Goal: Information Seeking & Learning: Find specific fact

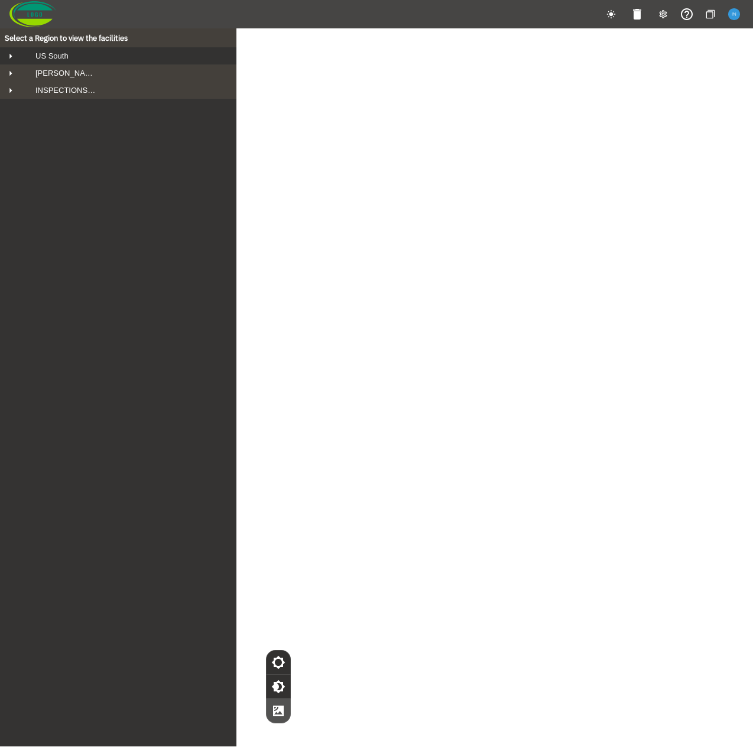
click at [90, 60] on div "US South" at bounding box center [129, 55] width 206 height 9
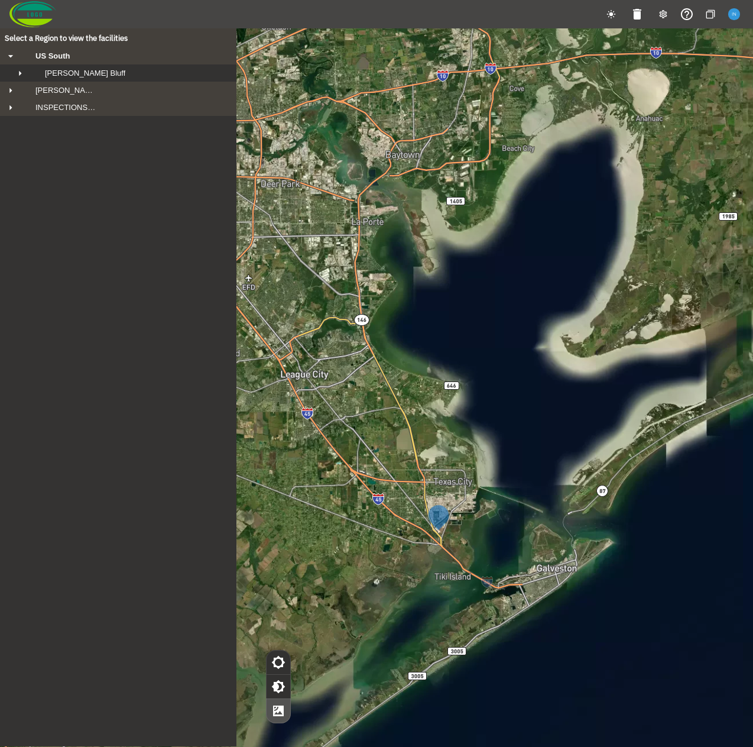
click at [90, 77] on span "Fowler's Bluff" at bounding box center [85, 73] width 80 height 9
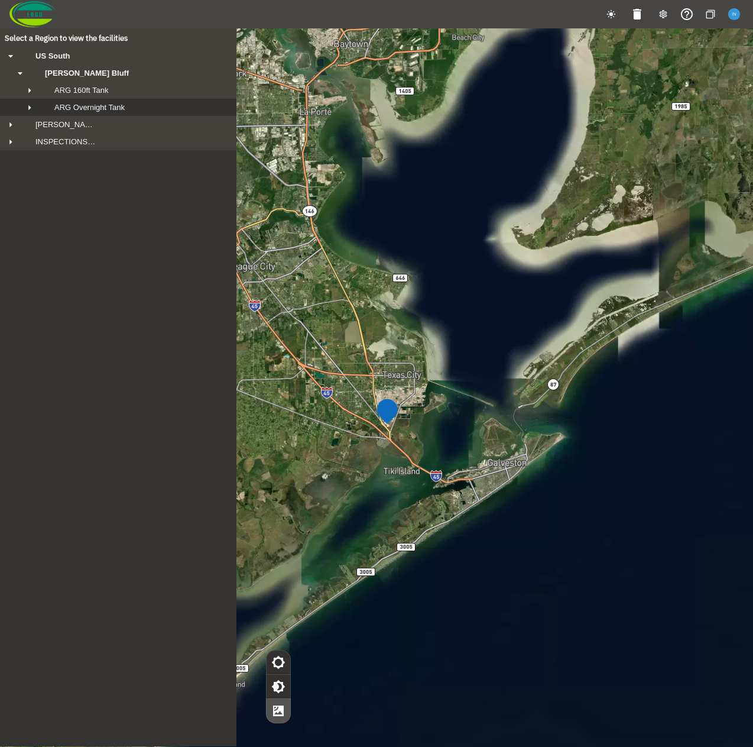
click at [102, 112] on span "ARG Overnight Tank" at bounding box center [89, 107] width 70 height 9
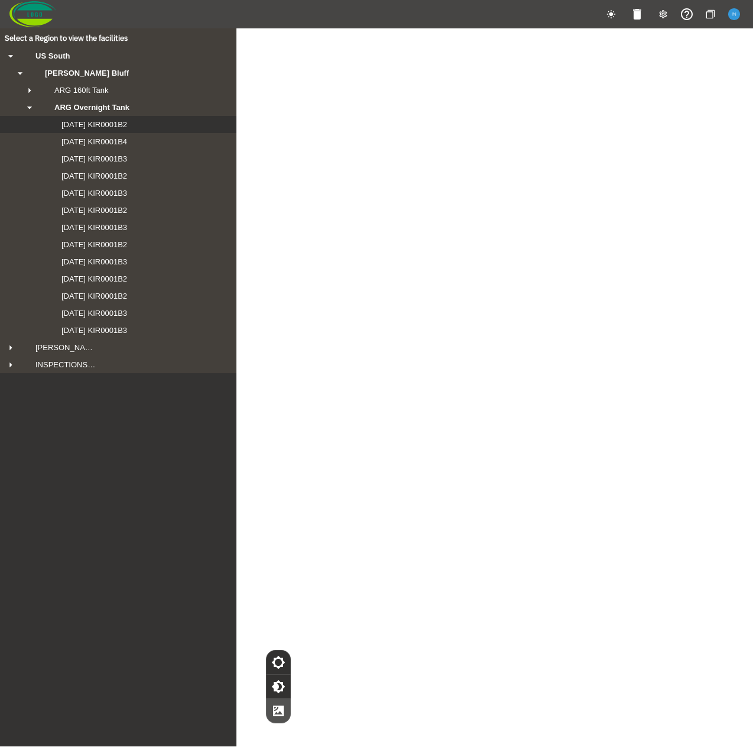
click at [127, 128] on span "2024-09-20 KIR0001B2" at bounding box center [82, 124] width 89 height 9
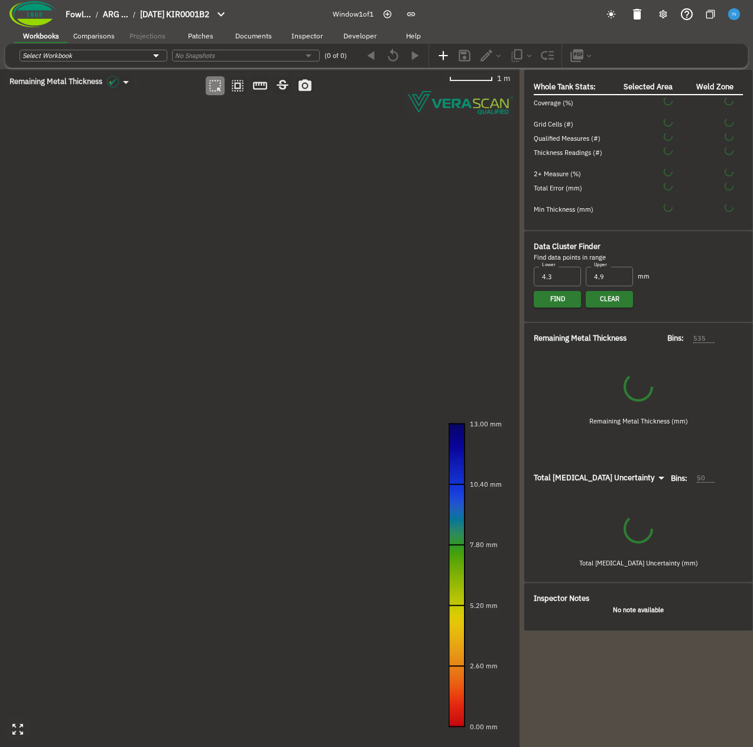
click at [357, 41] on button "Developer" at bounding box center [359, 36] width 53 height 18
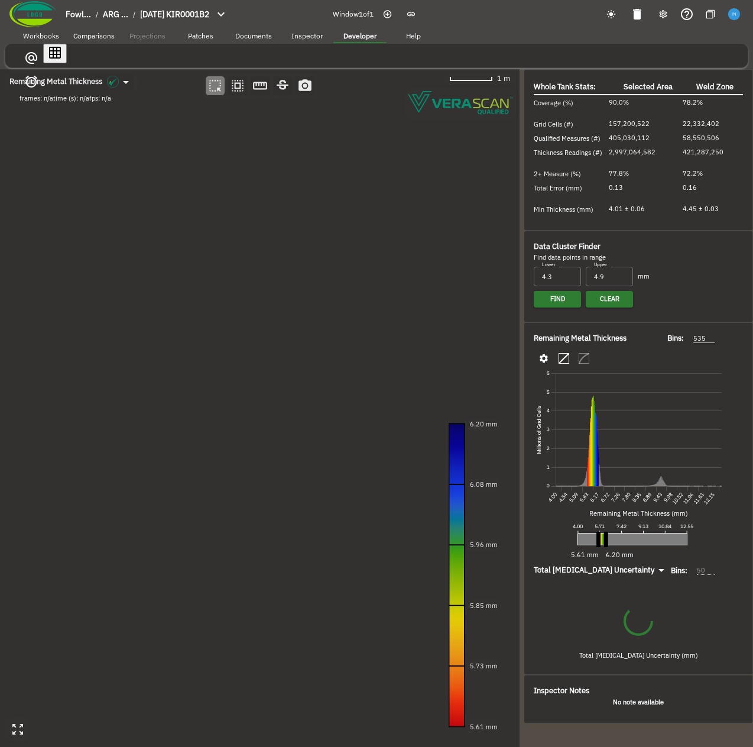
click at [111, 94] on span "fps: n/a" at bounding box center [100, 98] width 22 height 8
type input "93"
click at [111, 94] on span "fps: n/a" at bounding box center [100, 98] width 22 height 8
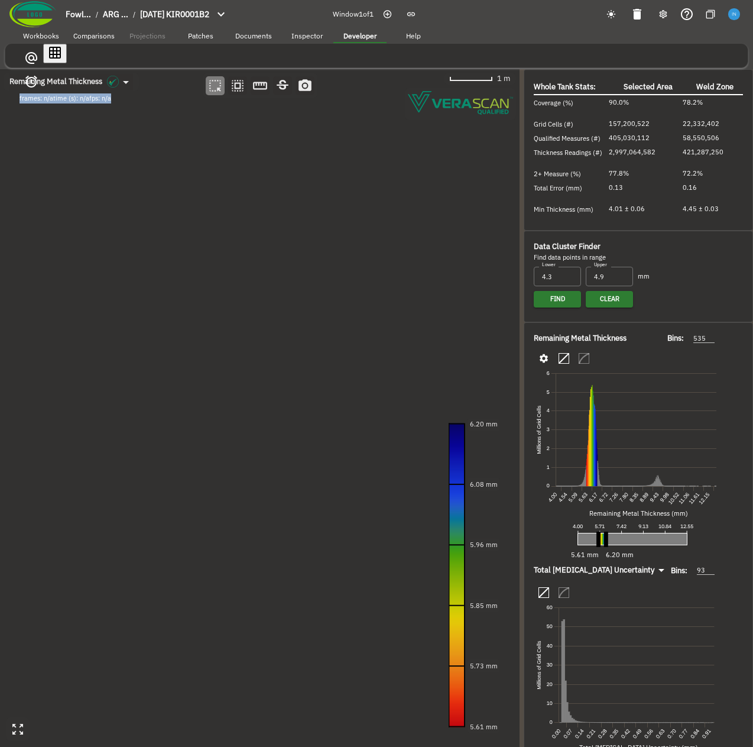
drag, startPoint x: 230, startPoint y: 54, endPoint x: -17, endPoint y: 47, distance: 247.2
click at [0, 47] on html "Fowl... / ARG ... / 2024-09-20 KIR0001B2 Window 1 of 1 Workbooks Comparisons Pr…" at bounding box center [376, 373] width 753 height 747
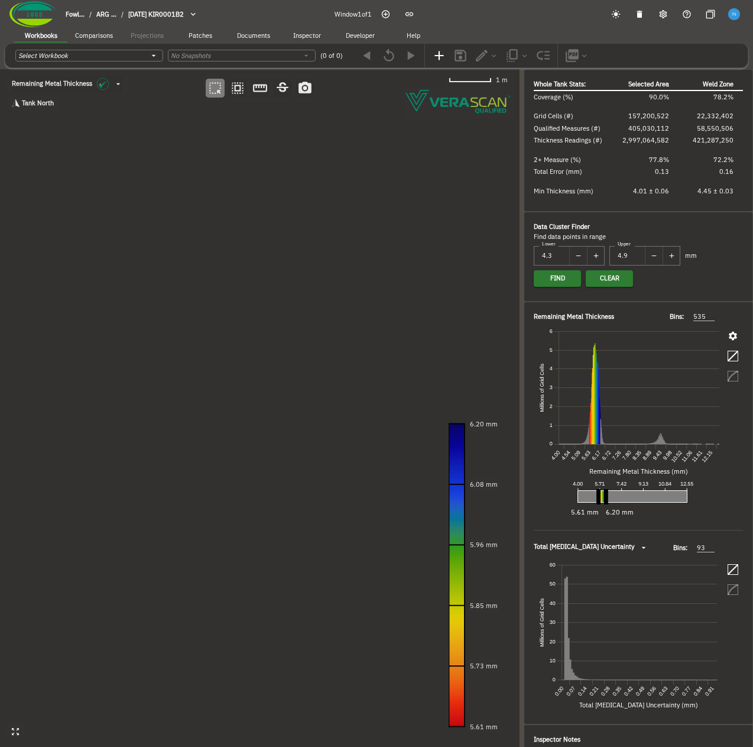
click at [304, 35] on span "Inspector" at bounding box center [307, 36] width 28 height 8
click at [364, 40] on span "Developer" at bounding box center [360, 36] width 29 height 8
click at [44, 60] on div "Show client config" at bounding box center [37, 64] width 53 height 8
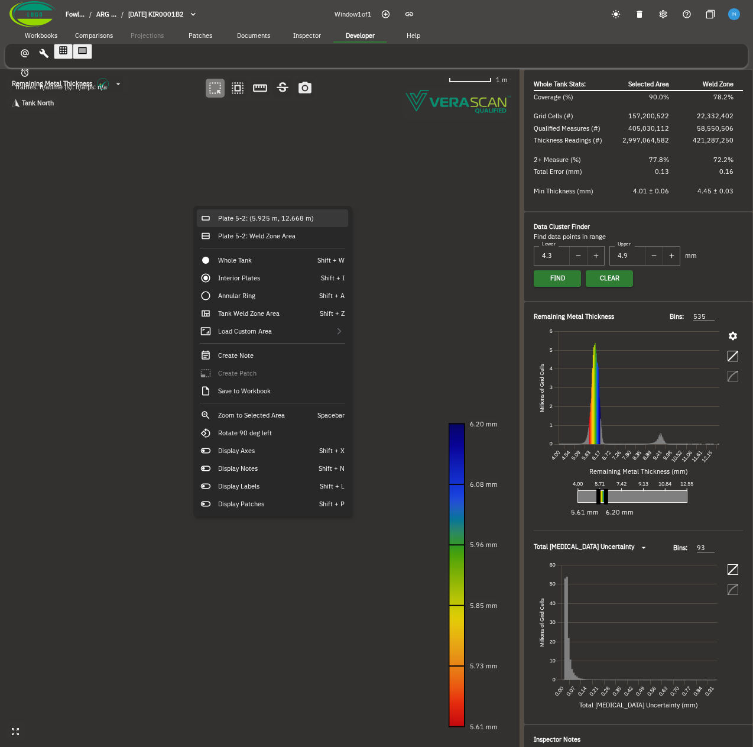
click at [235, 215] on div "Plate 5-2: (5.925 m, 12.668 m)" at bounding box center [272, 218] width 151 height 18
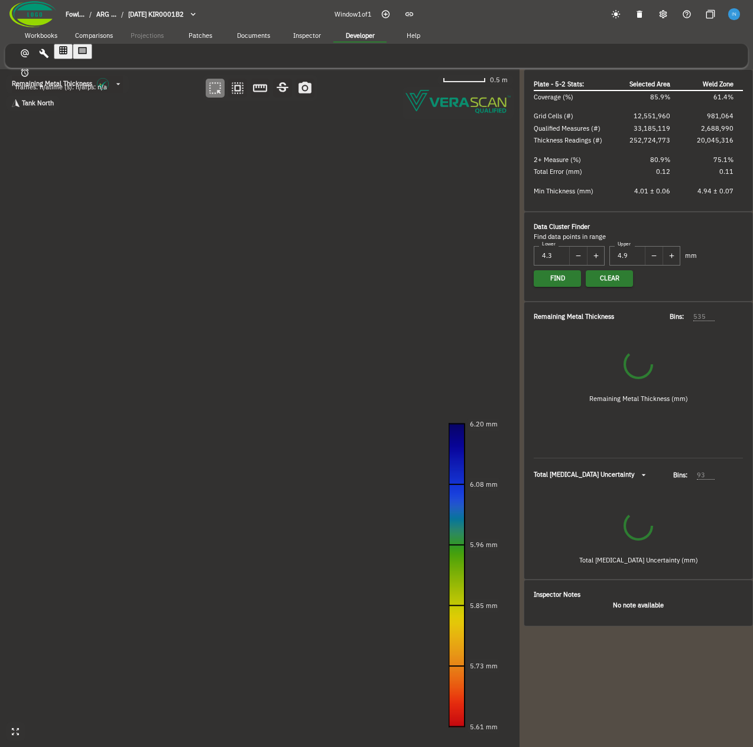
click at [183, 352] on canvas at bounding box center [260, 408] width 520 height 678
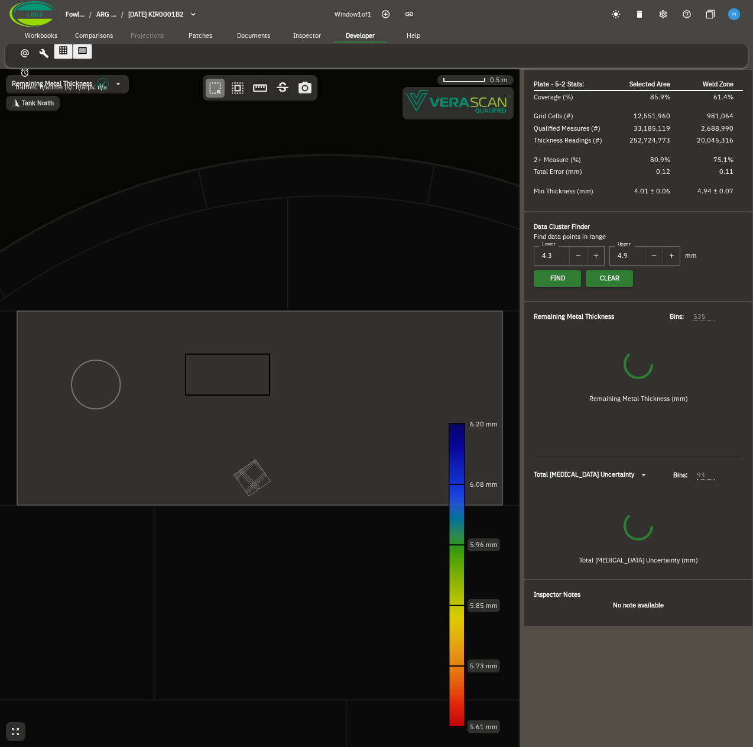
click at [270, 395] on canvas at bounding box center [260, 408] width 520 height 678
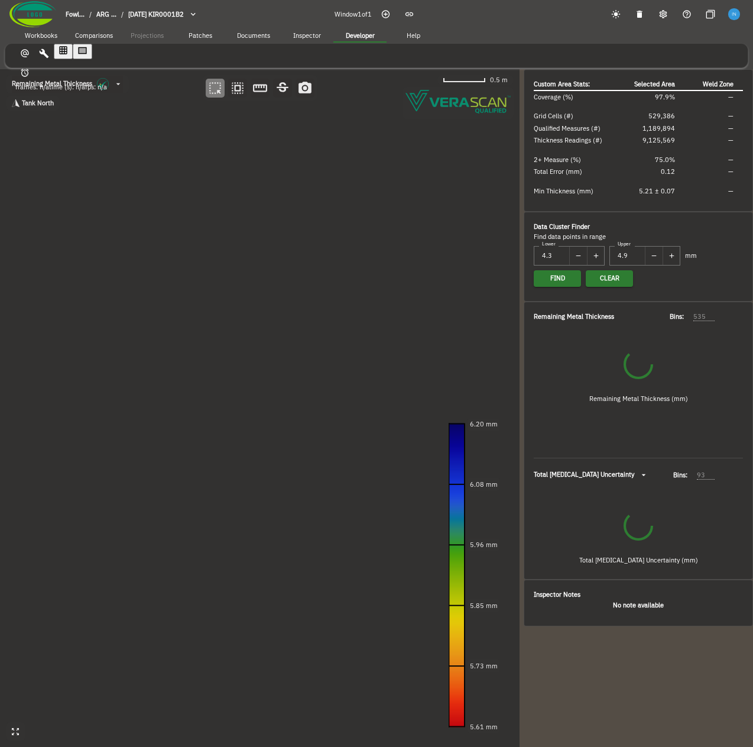
click at [140, 333] on canvas at bounding box center [260, 408] width 520 height 678
click at [303, 403] on canvas at bounding box center [260, 408] width 520 height 678
click at [200, 304] on canvas at bounding box center [260, 408] width 520 height 678
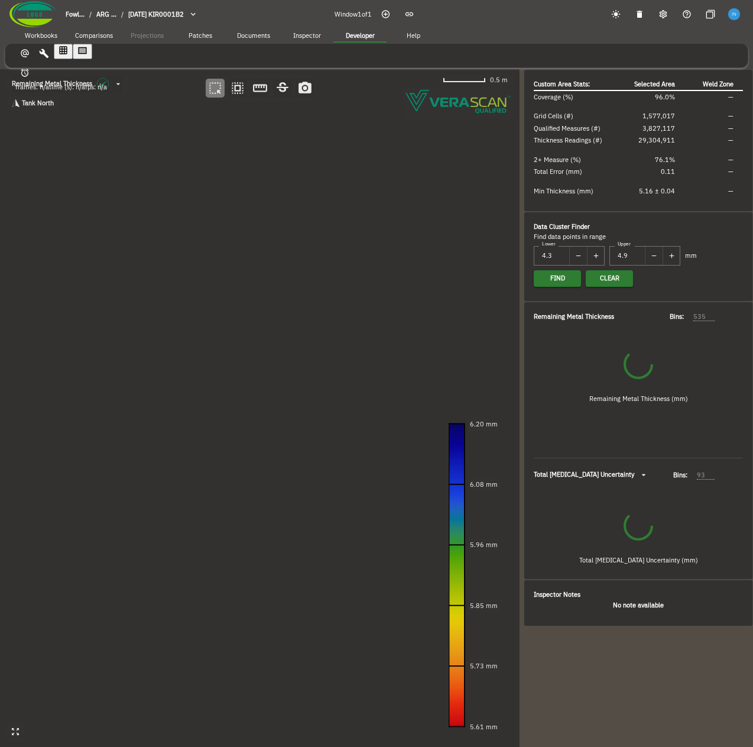
click at [200, 304] on canvas at bounding box center [260, 408] width 520 height 678
click at [243, 326] on canvas at bounding box center [260, 408] width 520 height 678
click at [209, 291] on canvas at bounding box center [260, 408] width 520 height 678
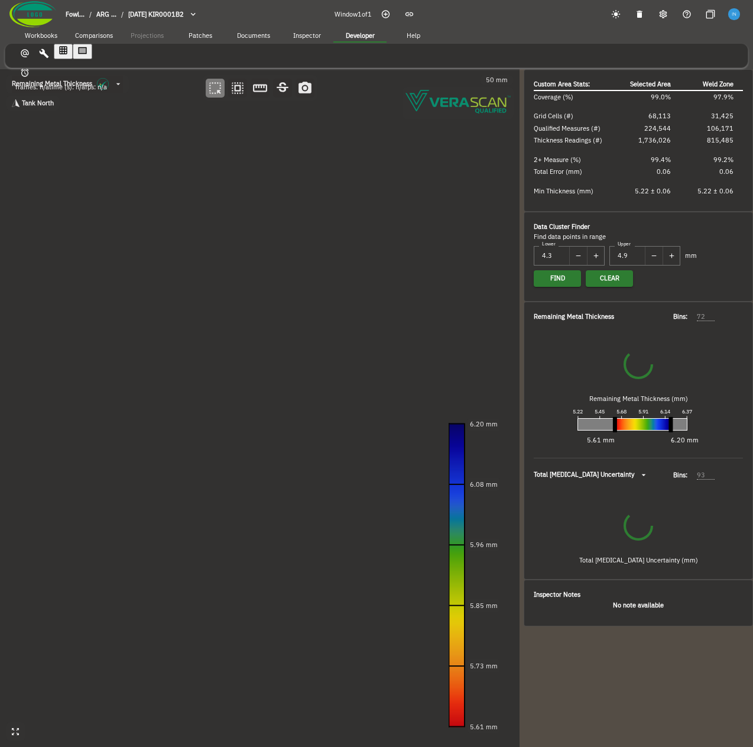
click at [359, 420] on canvas at bounding box center [260, 408] width 520 height 678
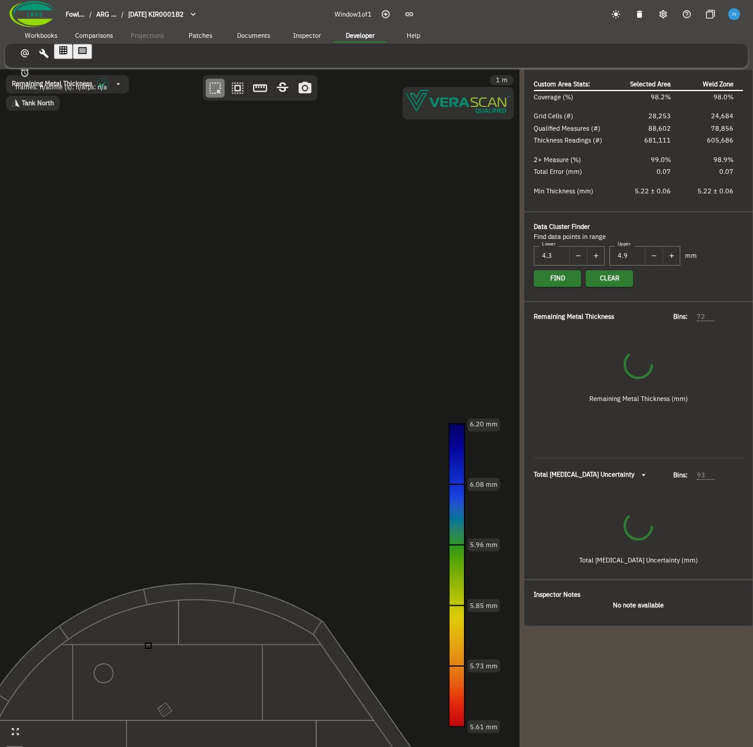
type input "76"
type input "50"
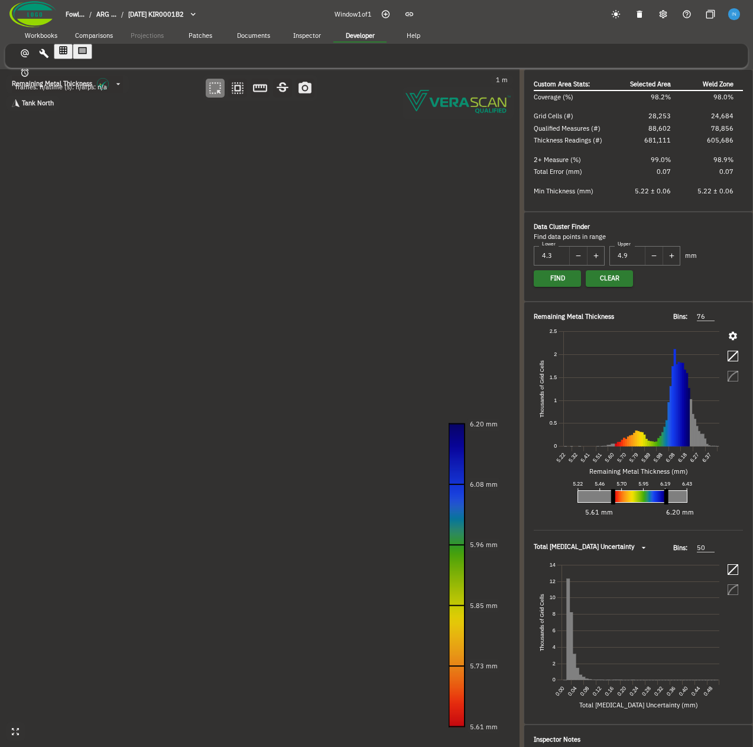
drag, startPoint x: 309, startPoint y: 405, endPoint x: 229, endPoint y: 219, distance: 202.3
click at [229, 219] on canvas at bounding box center [260, 408] width 520 height 678
click at [44, 57] on icon "button" at bounding box center [44, 53] width 9 height 9
drag, startPoint x: 215, startPoint y: 395, endPoint x: 448, endPoint y: 433, distance: 236.0
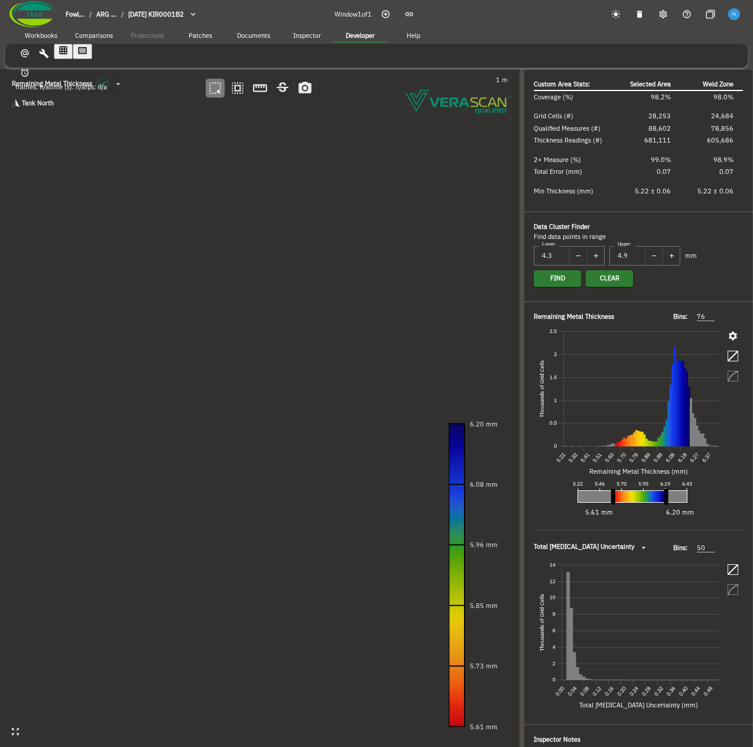
drag, startPoint x: 426, startPoint y: 382, endPoint x: 212, endPoint y: 347, distance: 216.3
drag, startPoint x: 224, startPoint y: 365, endPoint x: 452, endPoint y: 433, distance: 237.6
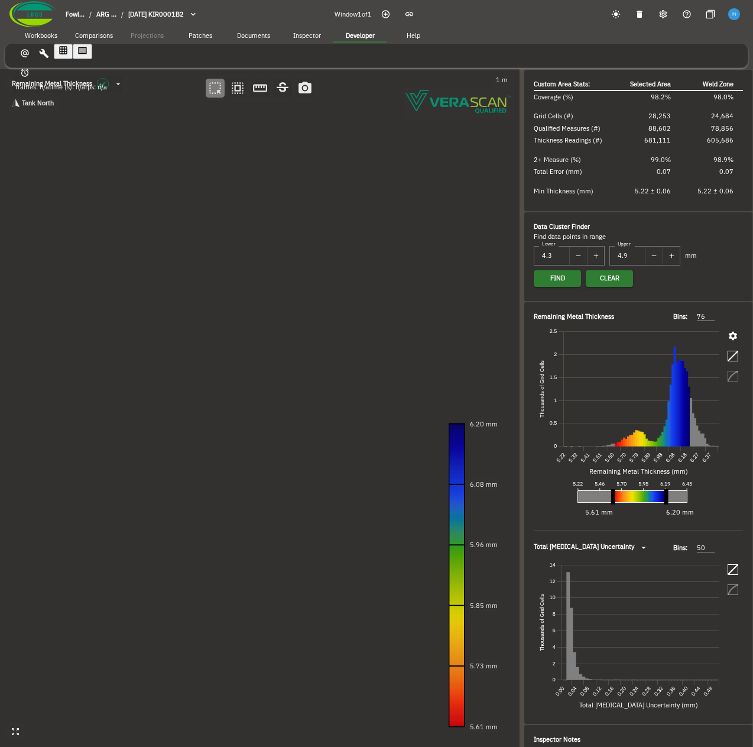
click at [526, 402] on icon "button" at bounding box center [522, 407] width 10 height 10
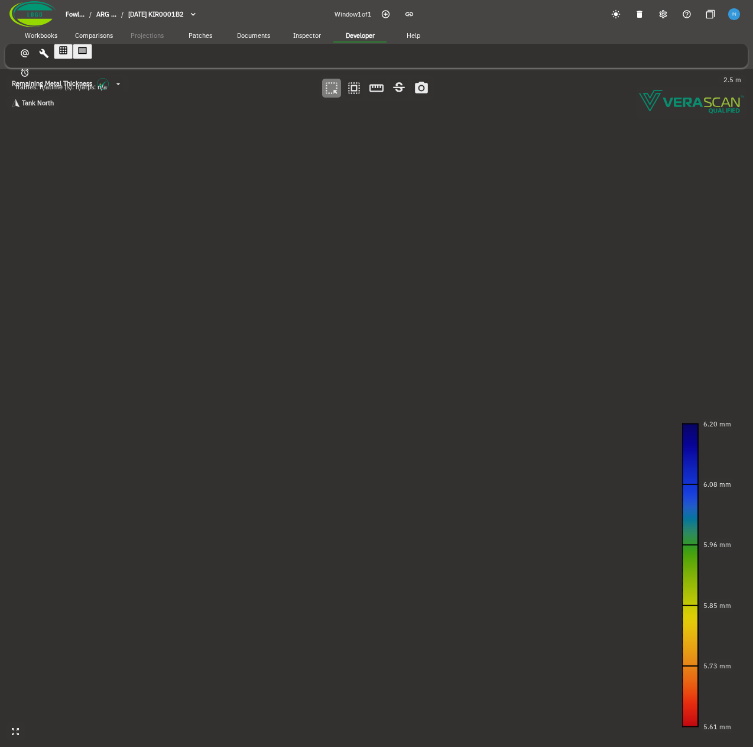
drag, startPoint x: 435, startPoint y: 378, endPoint x: 411, endPoint y: 381, distance: 24.5
click at [411, 381] on canvas at bounding box center [376, 408] width 753 height 678
drag, startPoint x: 414, startPoint y: 423, endPoint x: 397, endPoint y: 400, distance: 28.4
click at [397, 400] on canvas at bounding box center [376, 408] width 753 height 678
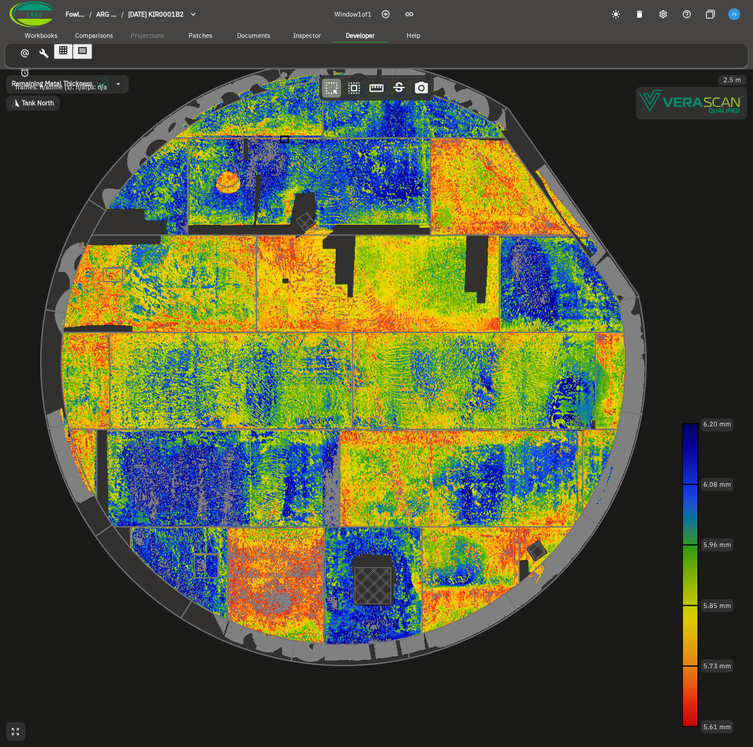
drag, startPoint x: 315, startPoint y: 286, endPoint x: 320, endPoint y: 267, distance: 19.5
click at [320, 267] on canvas at bounding box center [376, 408] width 753 height 678
